Goal: Transaction & Acquisition: Purchase product/service

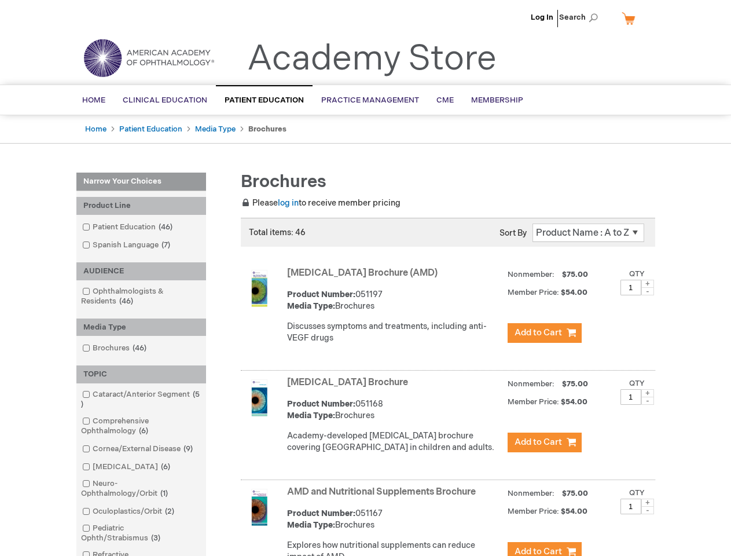
click at [582, 17] on span "Search" at bounding box center [581, 17] width 44 height 23
click at [141, 206] on div "Product Line" at bounding box center [141, 206] width 130 height 18
click at [141, 271] on div "AUDIENCE" at bounding box center [141, 271] width 130 height 18
click at [141, 327] on div "Media Type" at bounding box center [141, 327] width 130 height 18
click at [141, 374] on div "TOPIC" at bounding box center [141, 374] width 130 height 18
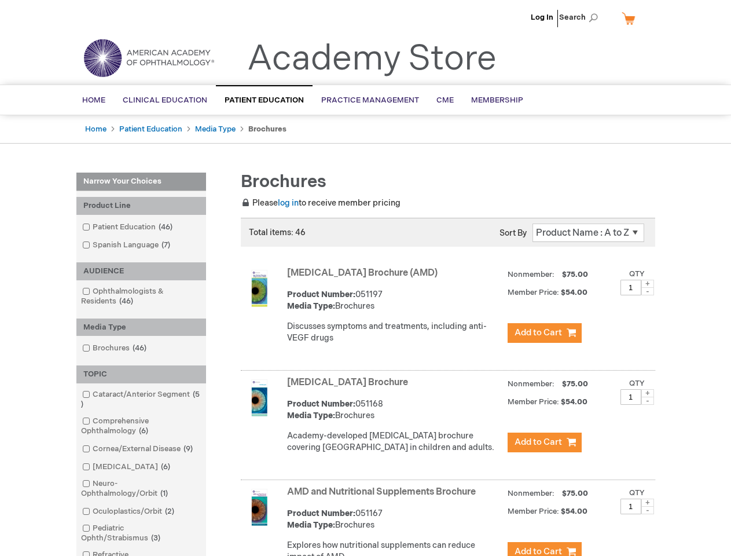
click at [648, 284] on span at bounding box center [647, 284] width 13 height 8
click at [648, 291] on span at bounding box center [647, 291] width 13 height 8
type input "1"
click at [648, 397] on span at bounding box center [647, 393] width 13 height 8
click at [648, 405] on span at bounding box center [647, 401] width 13 height 8
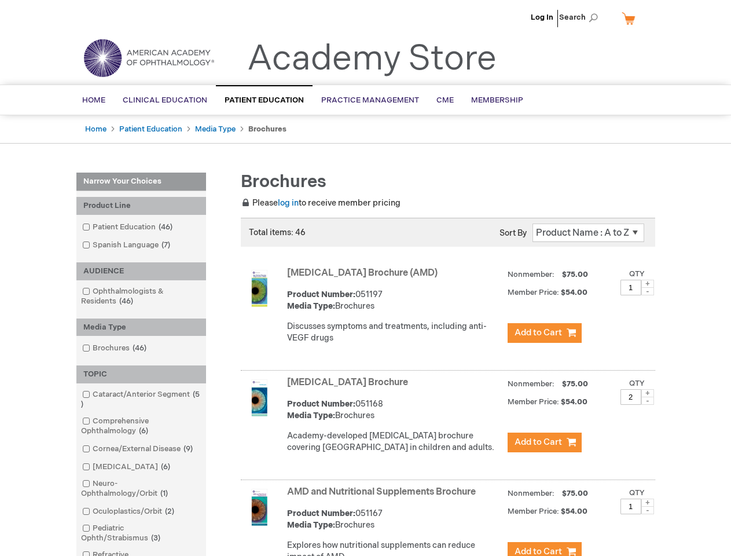
type input "1"
click at [648, 507] on span at bounding box center [647, 502] width 13 height 8
type input "2"
